Goal: Check status: Check status

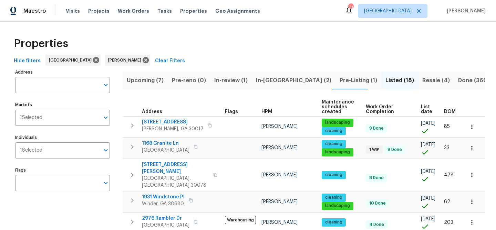
click at [225, 81] on span "In-review (1)" at bounding box center [230, 81] width 33 height 10
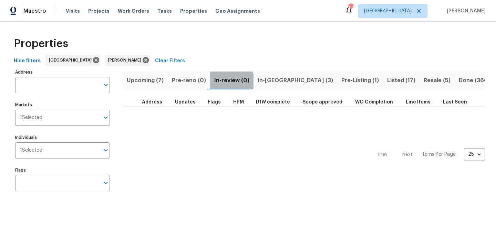
click at [219, 81] on span "In-review (0)" at bounding box center [231, 81] width 35 height 10
click at [265, 81] on span "In-reno (3)" at bounding box center [294, 81] width 75 height 10
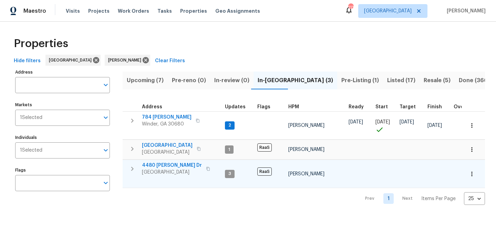
click at [153, 164] on span "4480 Joseph Dr" at bounding box center [172, 165] width 60 height 7
click at [153, 165] on span "4480 Joseph Dr" at bounding box center [172, 165] width 60 height 7
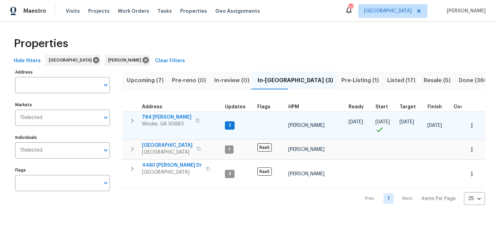
click at [159, 117] on span "784 Morris Ln" at bounding box center [167, 117] width 50 height 7
click at [149, 114] on span "784 Morris Ln" at bounding box center [167, 117] width 50 height 7
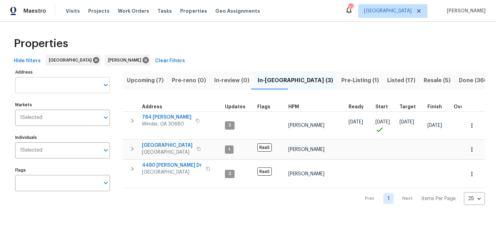
click at [52, 85] on input "Address" at bounding box center [57, 85] width 84 height 16
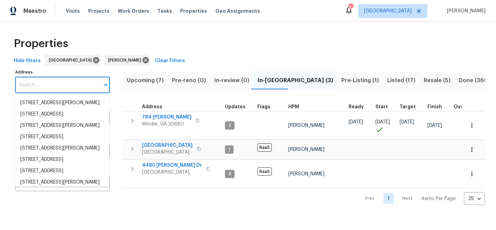
paste input "1110 Robert Pointe Way, Lawrenceville, GA 30045"
type input "1110 Robert Pointe Way, Lawrenceville, GA 30045"
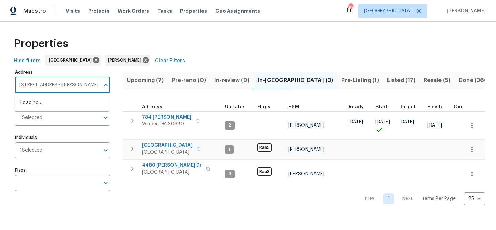
scroll to position [0, 30]
click at [48, 102] on li "1110 Robert Pointe Way Lawrenceville GA 30045" at bounding box center [62, 102] width 95 height 11
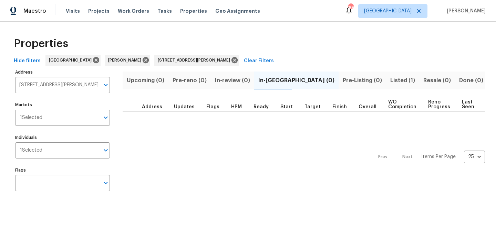
click at [390, 82] on span "Listed (1)" at bounding box center [402, 81] width 25 height 10
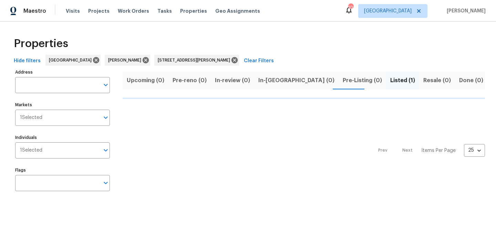
type input "1110 Robert Pointe Way Lawrenceville GA 30045"
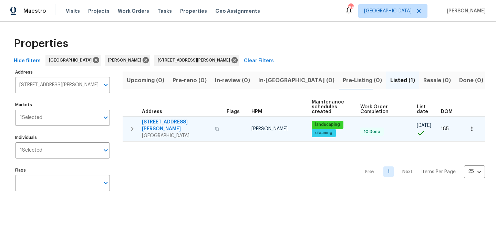
click at [172, 121] on span "1110 Robert Pointe Way" at bounding box center [176, 126] width 69 height 14
click at [167, 123] on span "1110 Robert Pointe Way" at bounding box center [176, 126] width 69 height 14
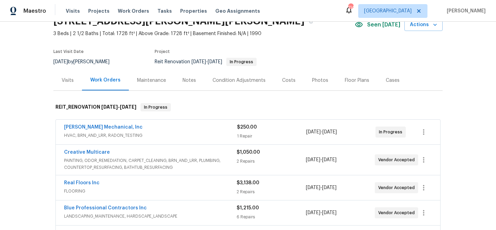
scroll to position [28, 0]
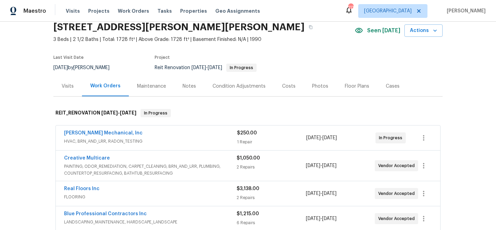
click at [141, 131] on div "JH Martin Mechanical, Inc" at bounding box center [150, 134] width 173 height 8
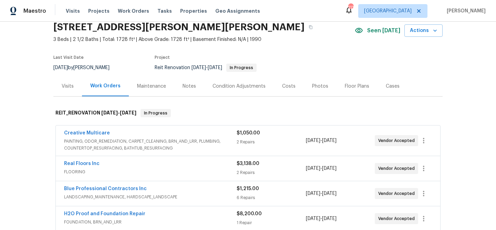
click at [168, 131] on div "Creative Multicare" at bounding box center [150, 134] width 172 height 8
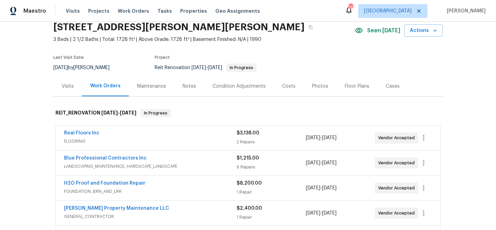
click at [168, 131] on div "Real Floors Inc" at bounding box center [150, 134] width 172 height 8
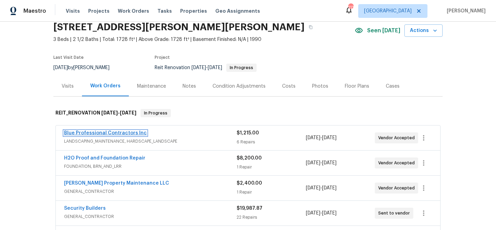
click at [130, 132] on link "Blue Professional Contractors Inc" at bounding box center [105, 133] width 83 height 5
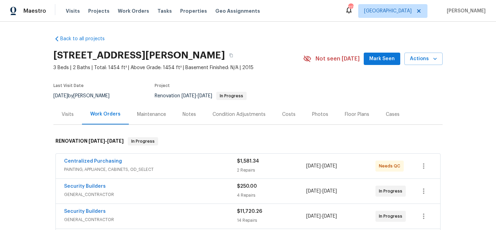
click at [378, 58] on span "Mark Seen" at bounding box center [381, 59] width 25 height 9
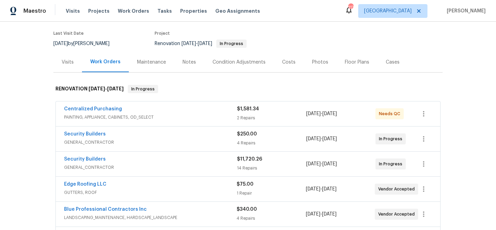
scroll to position [57, 0]
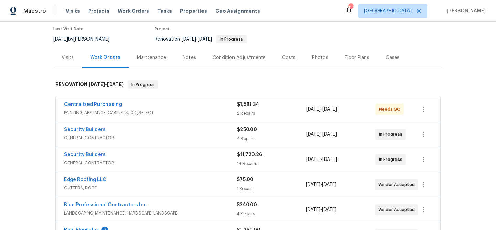
click at [186, 106] on div "Centralized Purchasing" at bounding box center [150, 105] width 173 height 8
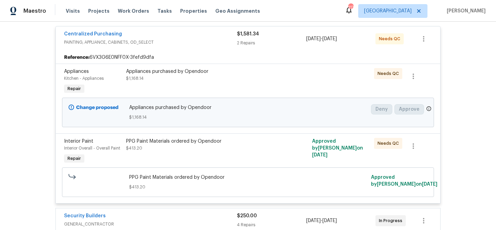
scroll to position [134, 0]
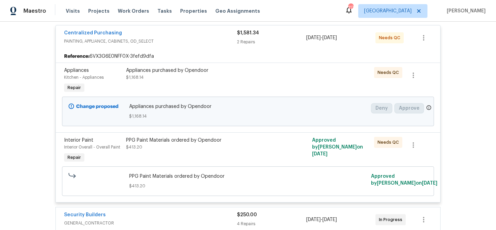
click at [243, 78] on div "Appliances purchased by Opendoor $1,168.14" at bounding box center [201, 74] width 151 height 14
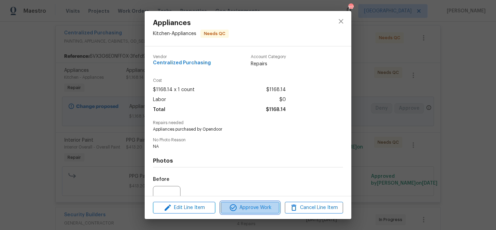
click at [261, 206] on span "Approve Work" at bounding box center [250, 208] width 54 height 9
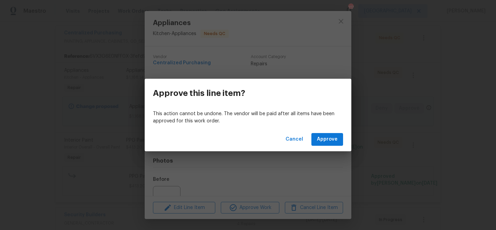
drag, startPoint x: 321, startPoint y: 131, endPoint x: 321, endPoint y: 136, distance: 5.2
click at [321, 132] on div "Cancel Approve" at bounding box center [248, 140] width 206 height 24
click at [321, 136] on span "Approve" at bounding box center [327, 139] width 21 height 9
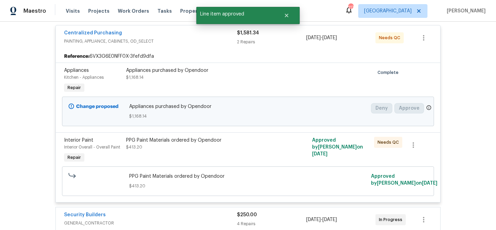
click at [257, 148] on div "PPG Paint Materials ordered by Opendoor $413.20" at bounding box center [201, 144] width 151 height 14
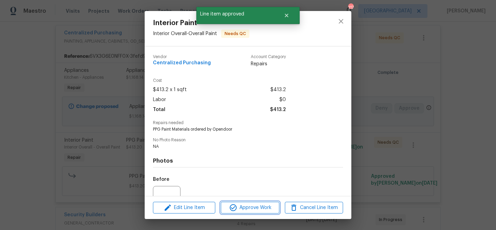
click at [252, 207] on span "Approve Work" at bounding box center [250, 208] width 54 height 9
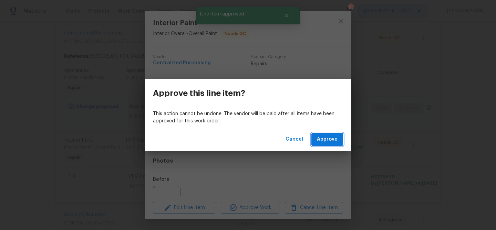
click at [337, 139] on button "Approve" at bounding box center [327, 139] width 32 height 13
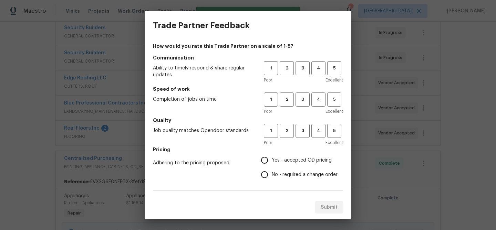
scroll to position [0, 0]
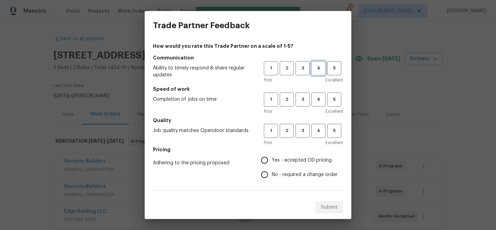
drag, startPoint x: 320, startPoint y: 66, endPoint x: 324, endPoint y: 83, distance: 17.8
click at [320, 66] on span "4" at bounding box center [318, 68] width 13 height 8
drag, startPoint x: 321, startPoint y: 98, endPoint x: 322, endPoint y: 128, distance: 30.0
click at [321, 99] on span "4" at bounding box center [318, 100] width 13 height 8
click at [318, 134] on span "4" at bounding box center [318, 131] width 13 height 8
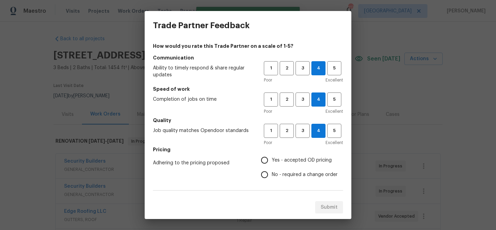
click at [313, 160] on span "Yes - accepted OD pricing" at bounding box center [301, 160] width 60 height 7
click at [271, 160] on input "Yes - accepted OD pricing" at bounding box center [264, 160] width 14 height 14
radio input "true"
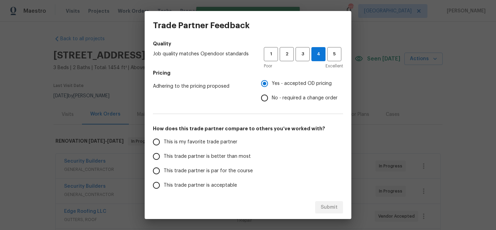
scroll to position [78, 0]
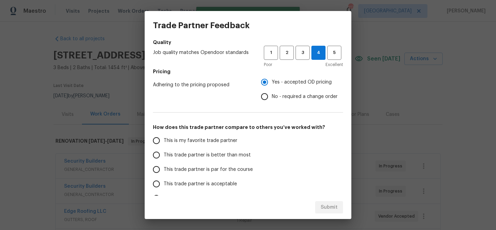
drag, startPoint x: 234, startPoint y: 155, endPoint x: 248, endPoint y: 163, distance: 16.6
click at [234, 155] on span "This trade partner is better than most" at bounding box center [206, 155] width 87 height 7
click at [163, 155] on input "This trade partner is better than most" at bounding box center [156, 155] width 14 height 14
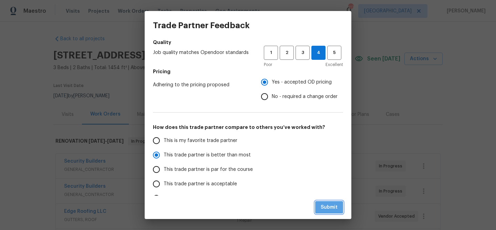
click at [328, 207] on span "Submit" at bounding box center [328, 207] width 17 height 9
radio input "true"
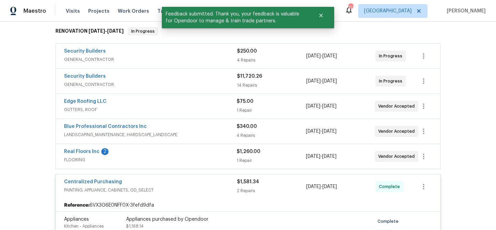
scroll to position [112, 0]
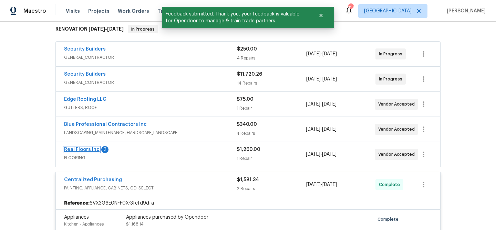
click at [89, 148] on link "Real Floors Inc" at bounding box center [81, 149] width 35 height 5
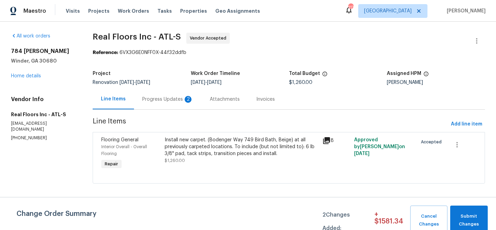
click at [163, 98] on div "Progress Updates 2" at bounding box center [167, 99] width 51 height 7
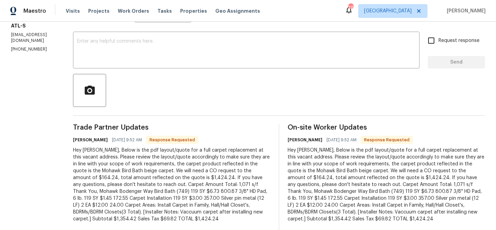
scroll to position [121, 0]
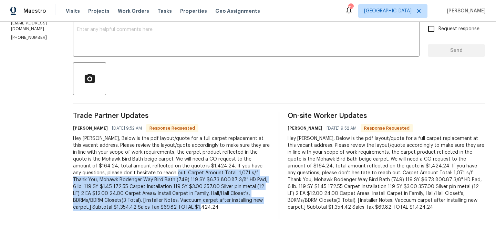
drag, startPoint x: 160, startPoint y: 171, endPoint x: 232, endPoint y: 205, distance: 79.6
click at [232, 205] on div "Hey Michael, Below is the pdf layout/quote for a full carpet replacement at thi…" at bounding box center [171, 173] width 197 height 76
copy div "Carpet Amount Total: 1,071 s/f Thank You, Mohawk Bodenger Way Bird Bath (749) 1…"
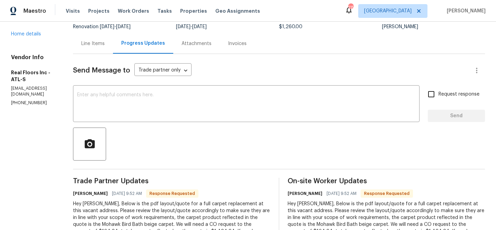
scroll to position [27, 0]
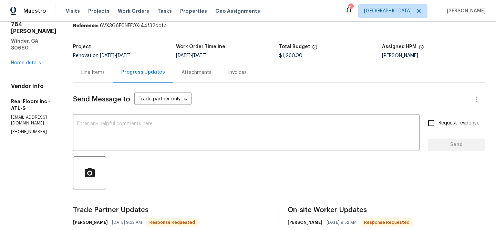
click at [105, 69] on div "Line Items" at bounding box center [92, 72] width 23 height 7
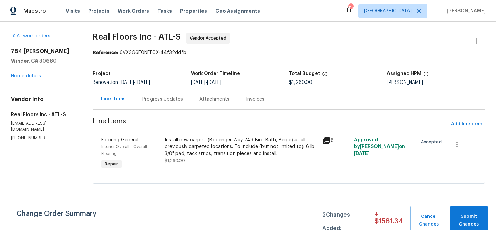
click at [165, 151] on div "Install new carpet. (Bodenger Way 749 Bird Bath, Beige) at all previously carpe…" at bounding box center [241, 147] width 154 height 21
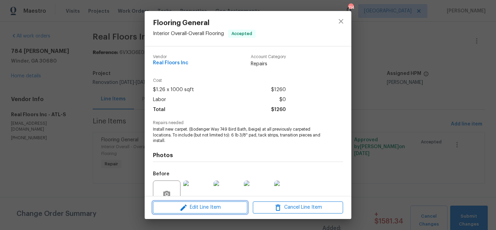
click at [207, 203] on span "Edit Line Item" at bounding box center [200, 207] width 90 height 9
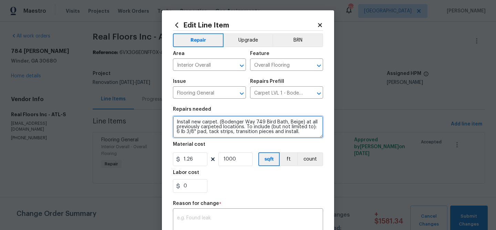
click at [188, 120] on textarea "Install new carpet. (Bodenger Way 749 Bird Bath, Beige) at all previously carpe…" at bounding box center [248, 127] width 150 height 22
paste textarea "Carpet Amount Total: 1,071 s/f Thank You, Mohawk Bodenger Way Bird Bath (749) 1…"
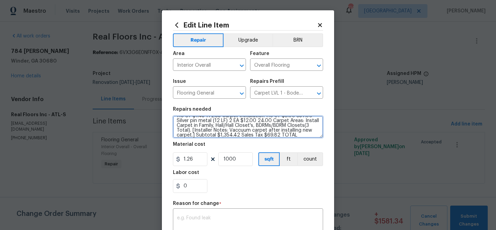
type textarea "Carpet Amount Total: 1,071 s/f Thank You, Mohawk Bodenger Way Bird Bath (749) 1…"
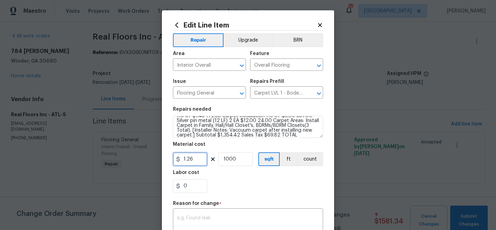
click at [189, 155] on input "1.26" at bounding box center [190, 159] width 34 height 14
type input "1424.24"
click at [232, 159] on input "1000" at bounding box center [235, 159] width 34 height 14
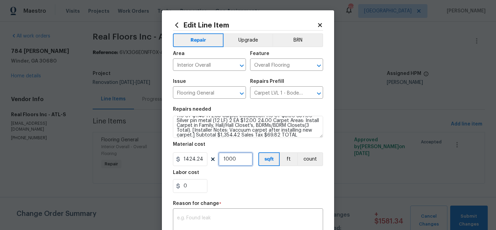
click at [232, 159] on input "1000" at bounding box center [235, 159] width 34 height 14
type input "1"
click at [244, 219] on textarea at bounding box center [248, 223] width 142 height 14
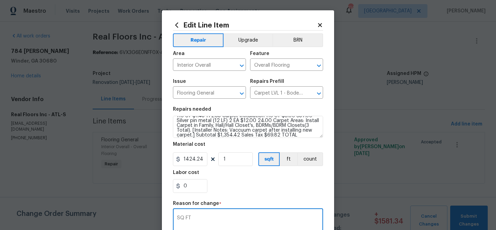
type textarea "SQ FT"
click at [240, 191] on div "0" at bounding box center [248, 186] width 150 height 14
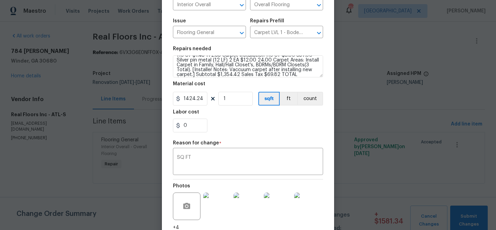
scroll to position [116, 0]
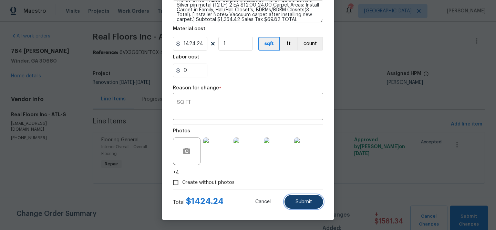
click at [300, 202] on span "Submit" at bounding box center [303, 202] width 17 height 5
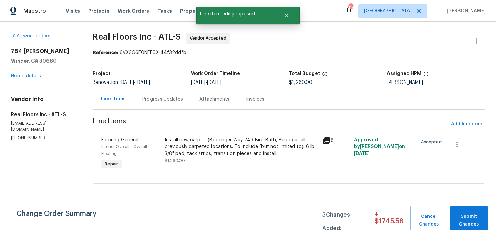
scroll to position [0, 0]
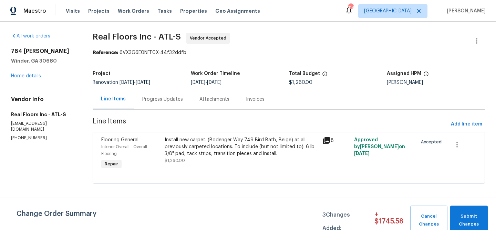
click at [251, 142] on div "Install new carpet. (Bodenger Way 749 Bird Bath, Beige) at all previously carpe…" at bounding box center [241, 147] width 154 height 21
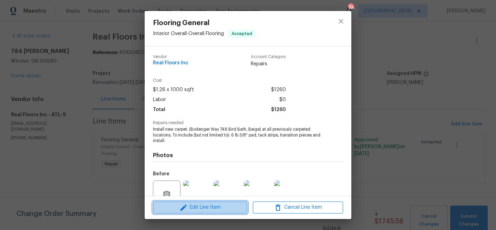
click at [200, 204] on span "Edit Line Item" at bounding box center [200, 207] width 90 height 9
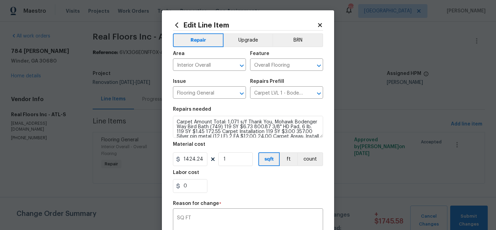
click at [236, 178] on div "Labor cost" at bounding box center [248, 174] width 150 height 9
click at [322, 26] on icon at bounding box center [320, 25] width 6 height 6
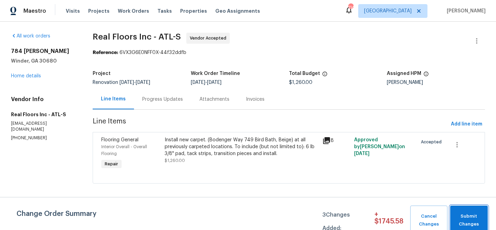
click at [466, 218] on span "Submit Changes" at bounding box center [468, 221] width 31 height 16
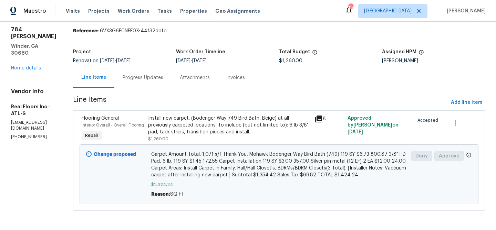
scroll to position [29, 0]
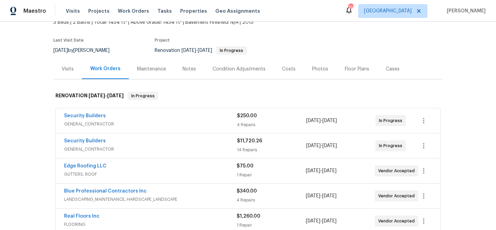
scroll to position [108, 0]
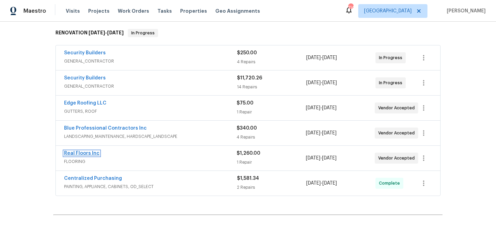
click at [85, 152] on link "Real Floors Inc" at bounding box center [81, 153] width 35 height 5
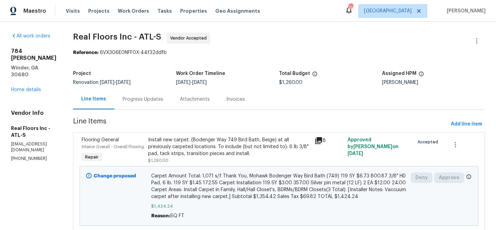
click at [157, 99] on div "Progress Updates" at bounding box center [143, 99] width 41 height 7
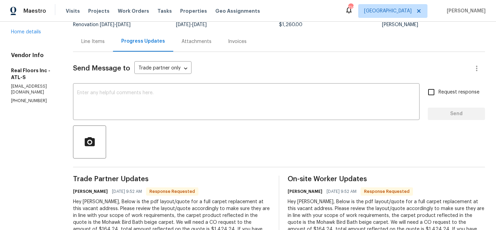
scroll to position [73, 0]
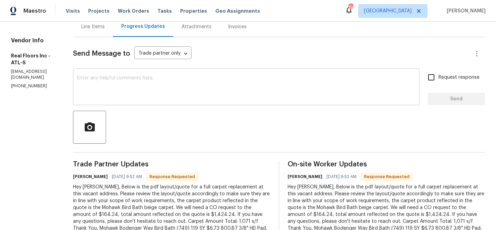
click at [155, 91] on textarea at bounding box center [246, 88] width 338 height 24
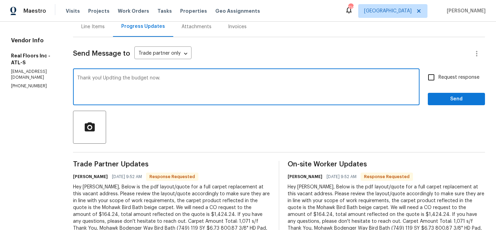
type textarea "Thank you! Updting the budget now."
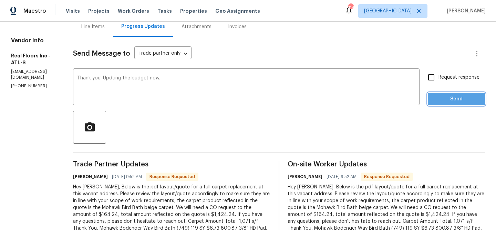
click at [444, 97] on span "Send" at bounding box center [456, 99] width 46 height 9
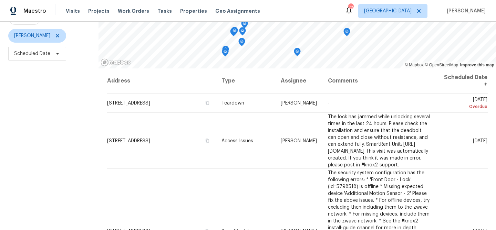
scroll to position [78, 0]
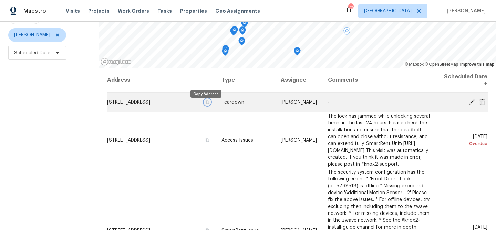
click at [205, 104] on icon "button" at bounding box center [206, 102] width 3 height 4
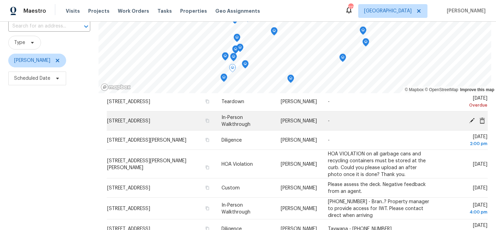
scroll to position [29, 0]
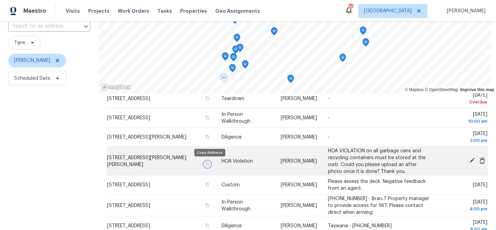
click at [209, 164] on icon "button" at bounding box center [207, 164] width 4 height 4
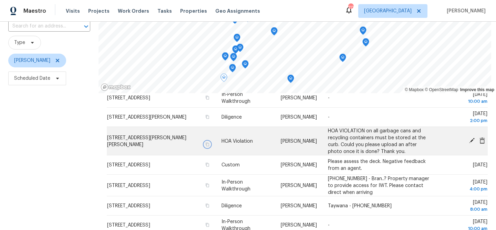
scroll to position [50, 0]
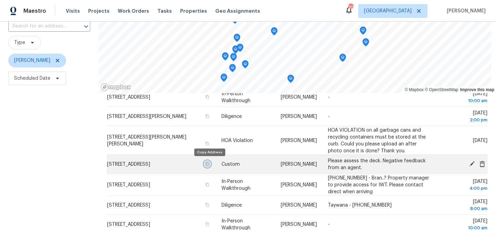
click at [209, 164] on icon "button" at bounding box center [207, 164] width 4 height 4
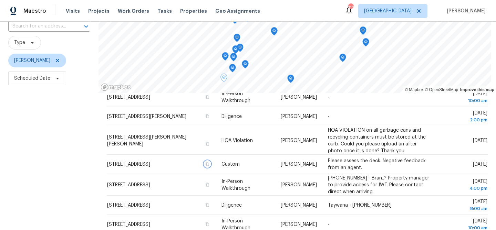
scroll to position [0, 0]
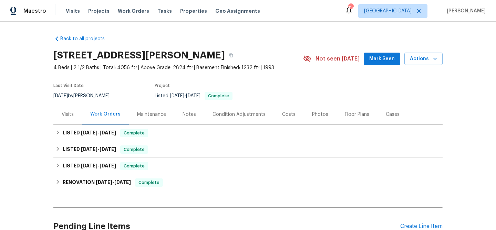
click at [371, 56] on button "Mark Seen" at bounding box center [381, 59] width 36 height 13
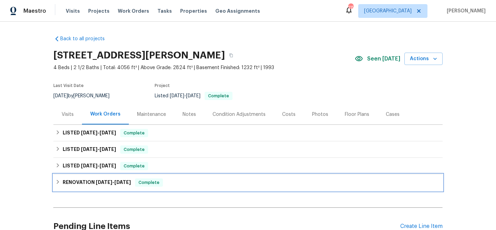
click at [175, 181] on div "RENOVATION [DATE] - [DATE] Complete" at bounding box center [247, 183] width 385 height 8
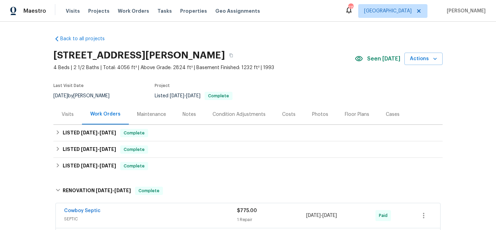
click at [316, 115] on div "Photos" at bounding box center [320, 114] width 16 height 7
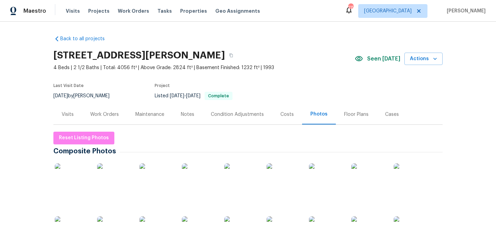
click at [63, 110] on div "Visits" at bounding box center [67, 114] width 29 height 20
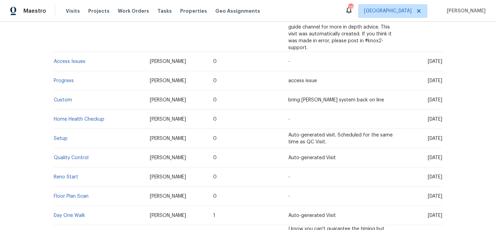
scroll to position [369, 0]
click at [80, 213] on link "Day One Walk" at bounding box center [69, 215] width 31 height 5
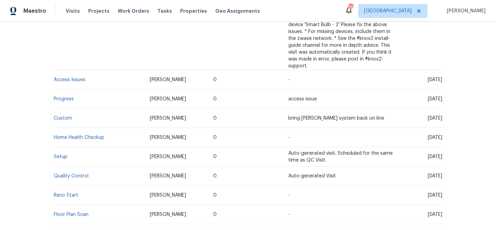
scroll to position [388, 0]
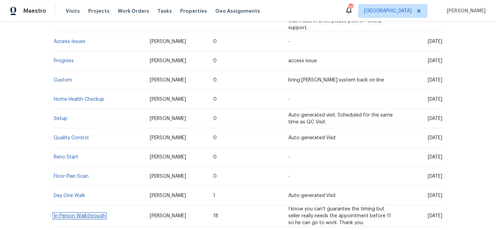
click at [96, 214] on link "In-Person Walkthrough" at bounding box center [80, 216] width 52 height 5
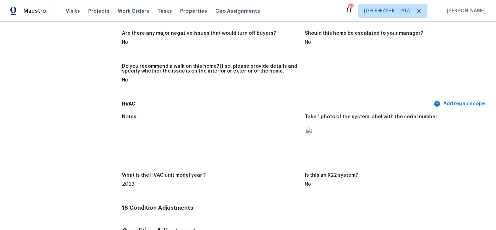
scroll to position [2063, 0]
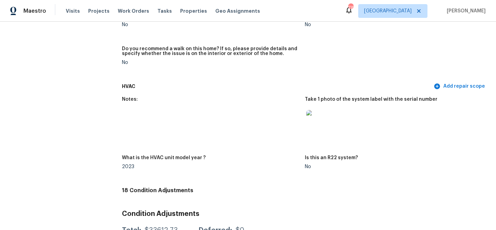
click at [310, 122] on img at bounding box center [317, 121] width 22 height 22
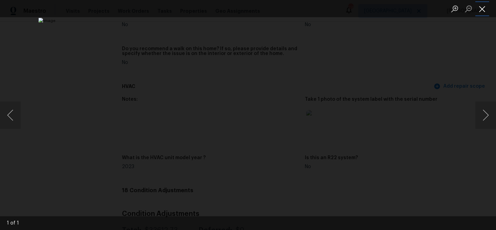
click at [484, 11] on button "Close lightbox" at bounding box center [482, 9] width 14 height 12
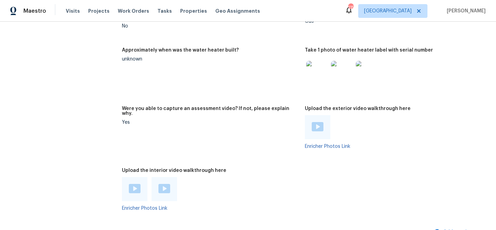
scroll to position [1711, 0]
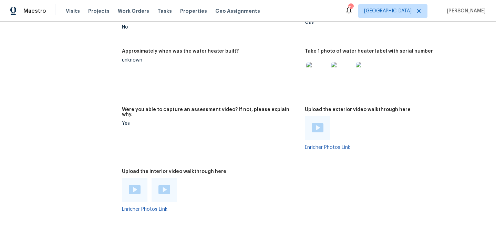
click at [167, 185] on img at bounding box center [164, 189] width 12 height 9
click at [137, 185] on img at bounding box center [135, 189] width 12 height 9
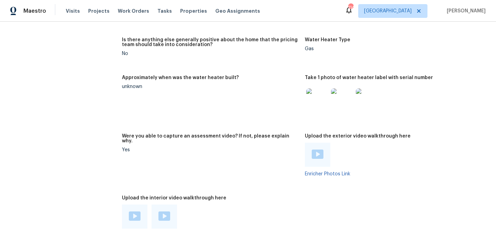
scroll to position [1681, 0]
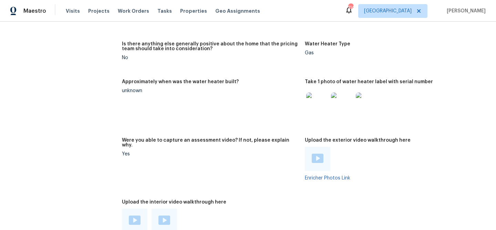
click at [317, 154] on img at bounding box center [317, 158] width 12 height 9
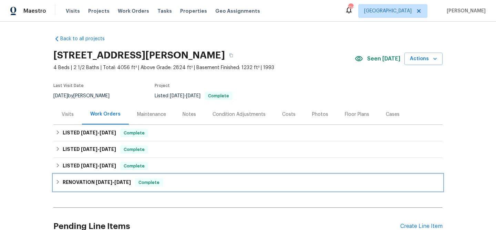
click at [189, 180] on div "RENOVATION [DATE] - [DATE] Complete" at bounding box center [247, 183] width 385 height 8
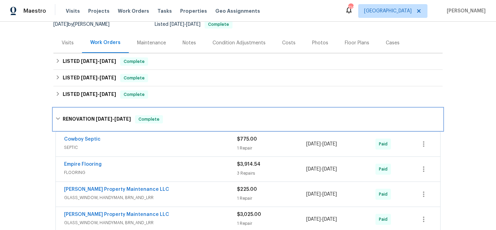
scroll to position [74, 0]
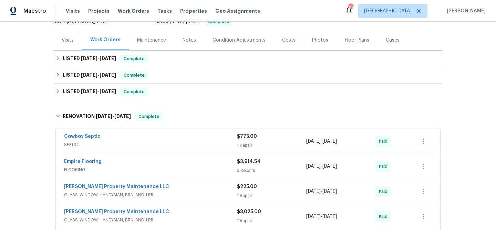
click at [191, 138] on div "Cowboy Septic" at bounding box center [150, 137] width 173 height 8
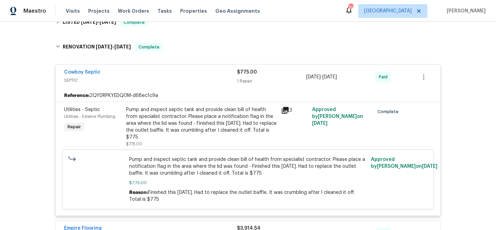
scroll to position [145, 0]
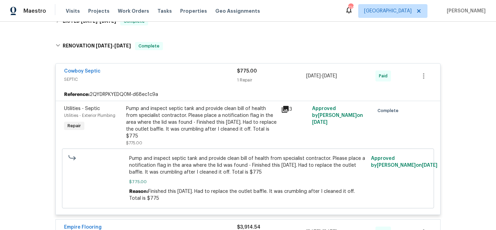
click at [125, 69] on div "Cowboy Septic" at bounding box center [150, 72] width 173 height 8
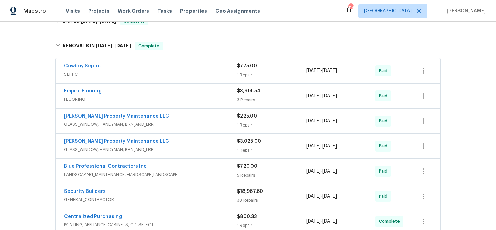
click at [129, 91] on div "Empire Flooring" at bounding box center [150, 92] width 173 height 8
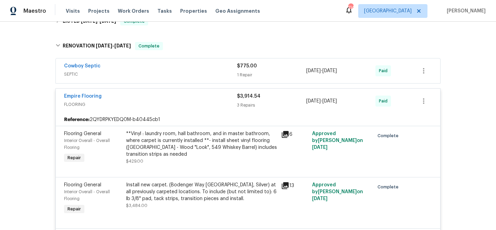
click at [124, 97] on div "Empire Flooring" at bounding box center [150, 97] width 173 height 8
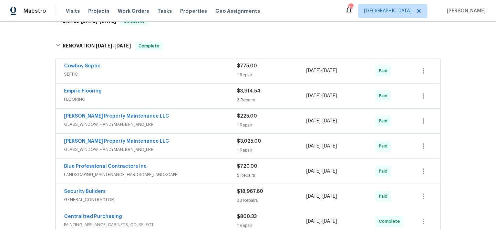
click at [168, 118] on div "[PERSON_NAME] Property Maintenance LLC" at bounding box center [150, 117] width 173 height 8
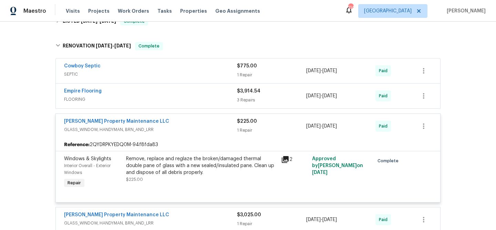
click at [166, 122] on div "[PERSON_NAME] Property Maintenance LLC" at bounding box center [150, 122] width 173 height 8
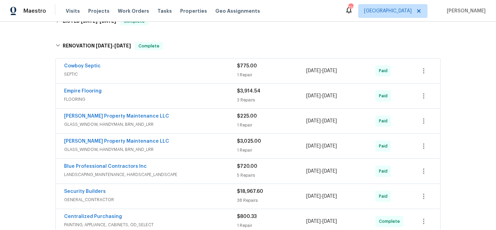
click at [169, 140] on div "[PERSON_NAME] Property Maintenance LLC" at bounding box center [150, 142] width 173 height 8
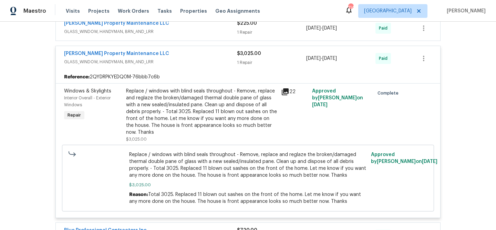
scroll to position [221, 0]
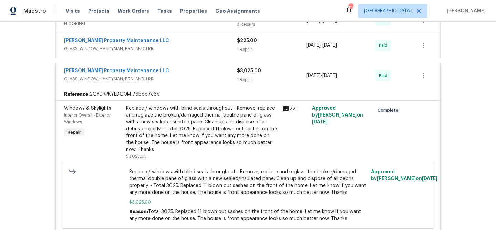
click at [175, 72] on div "[PERSON_NAME] Property Maintenance LLC" at bounding box center [150, 71] width 173 height 8
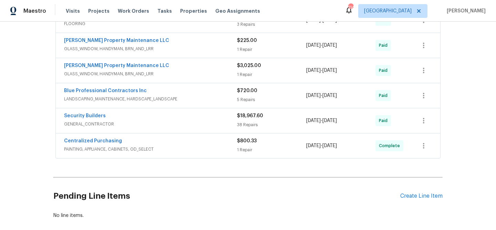
click at [181, 112] on div "Security Builders GENERAL_CONTRACTOR $18,967.60 38 Repairs [DATE] - [DATE] Paid" at bounding box center [248, 120] width 384 height 25
click at [175, 116] on div "Security Builders" at bounding box center [150, 117] width 173 height 8
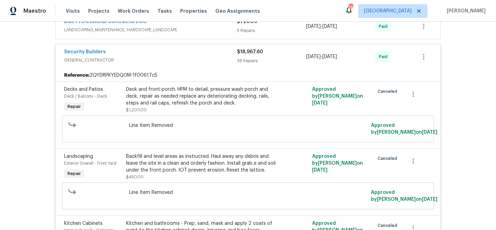
scroll to position [291, 0]
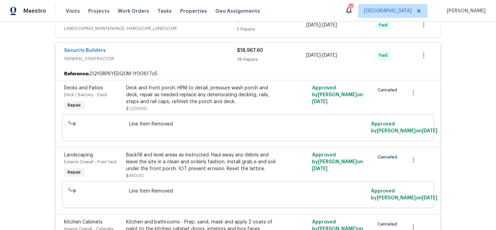
click at [171, 95] on div "Deck and front porch. HPM to detail, pressure wash porch and deck, repair as ne…" at bounding box center [201, 95] width 151 height 21
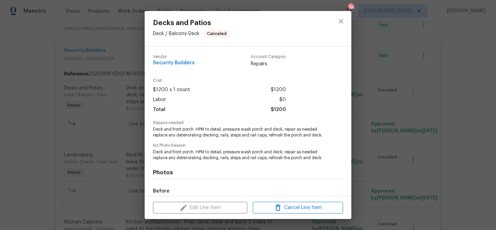
scroll to position [81, 0]
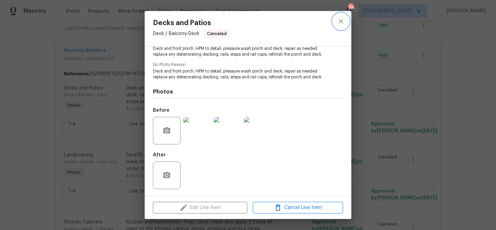
click at [342, 20] on icon "close" at bounding box center [340, 21] width 4 height 4
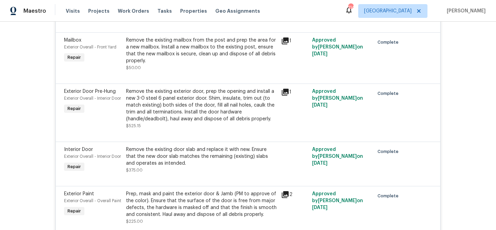
scroll to position [1112, 0]
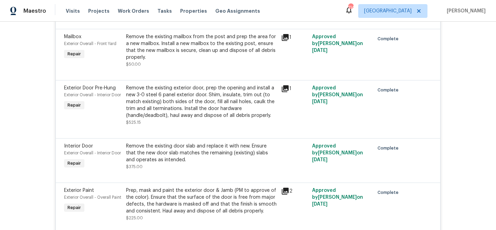
click at [287, 85] on icon at bounding box center [284, 88] width 7 height 7
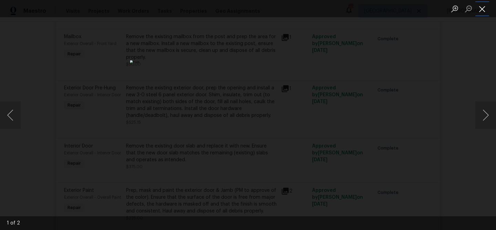
click at [477, 8] on button "Close lightbox" at bounding box center [482, 9] width 14 height 12
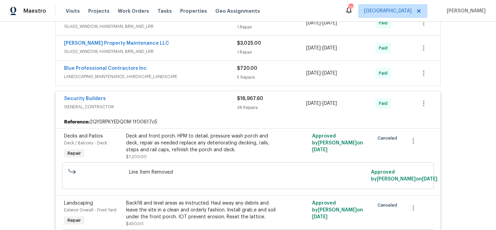
scroll to position [248, 0]
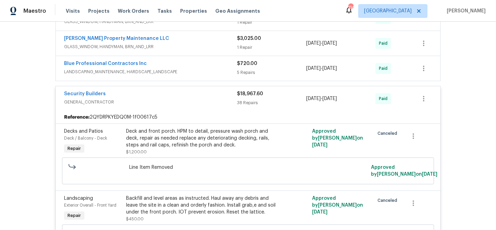
click at [129, 93] on div "Security Builders" at bounding box center [150, 94] width 173 height 8
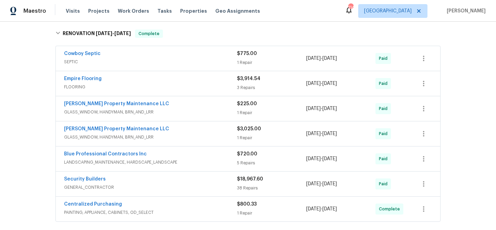
scroll to position [157, 0]
